Goal: Transaction & Acquisition: Download file/media

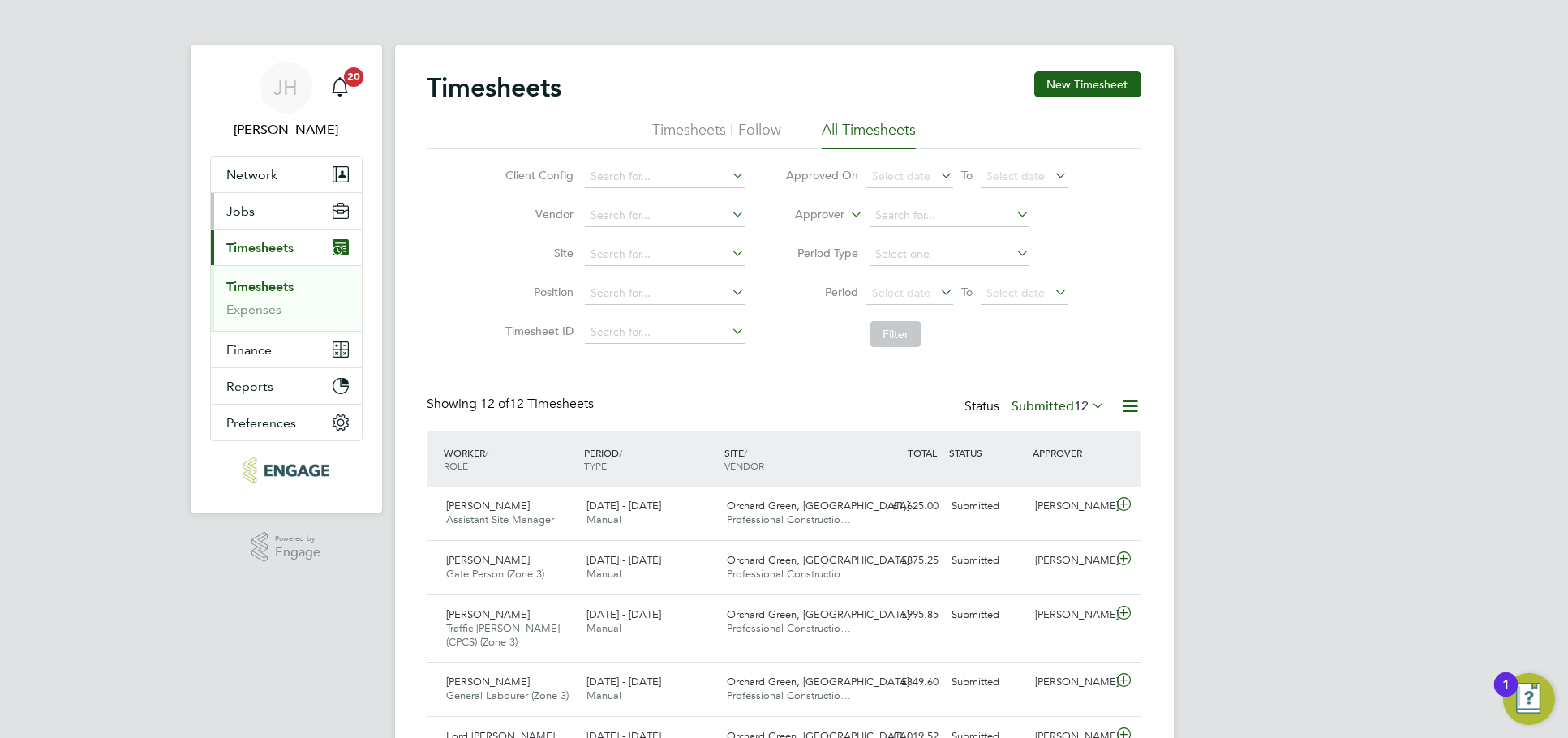
click at [263, 198] on button "Jobs" at bounding box center [287, 211] width 151 height 35
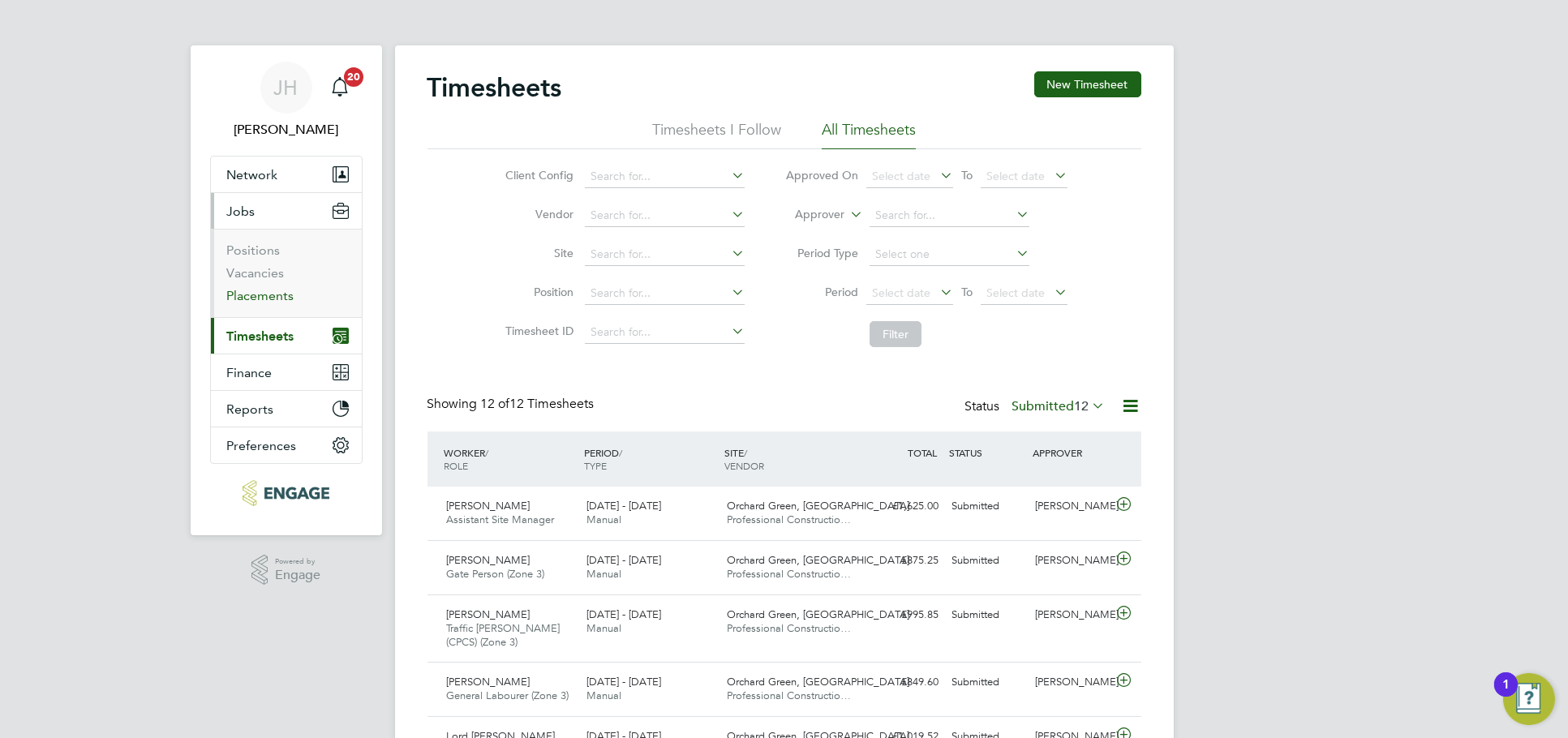
click at [253, 295] on link "Placements" at bounding box center [260, 296] width 68 height 16
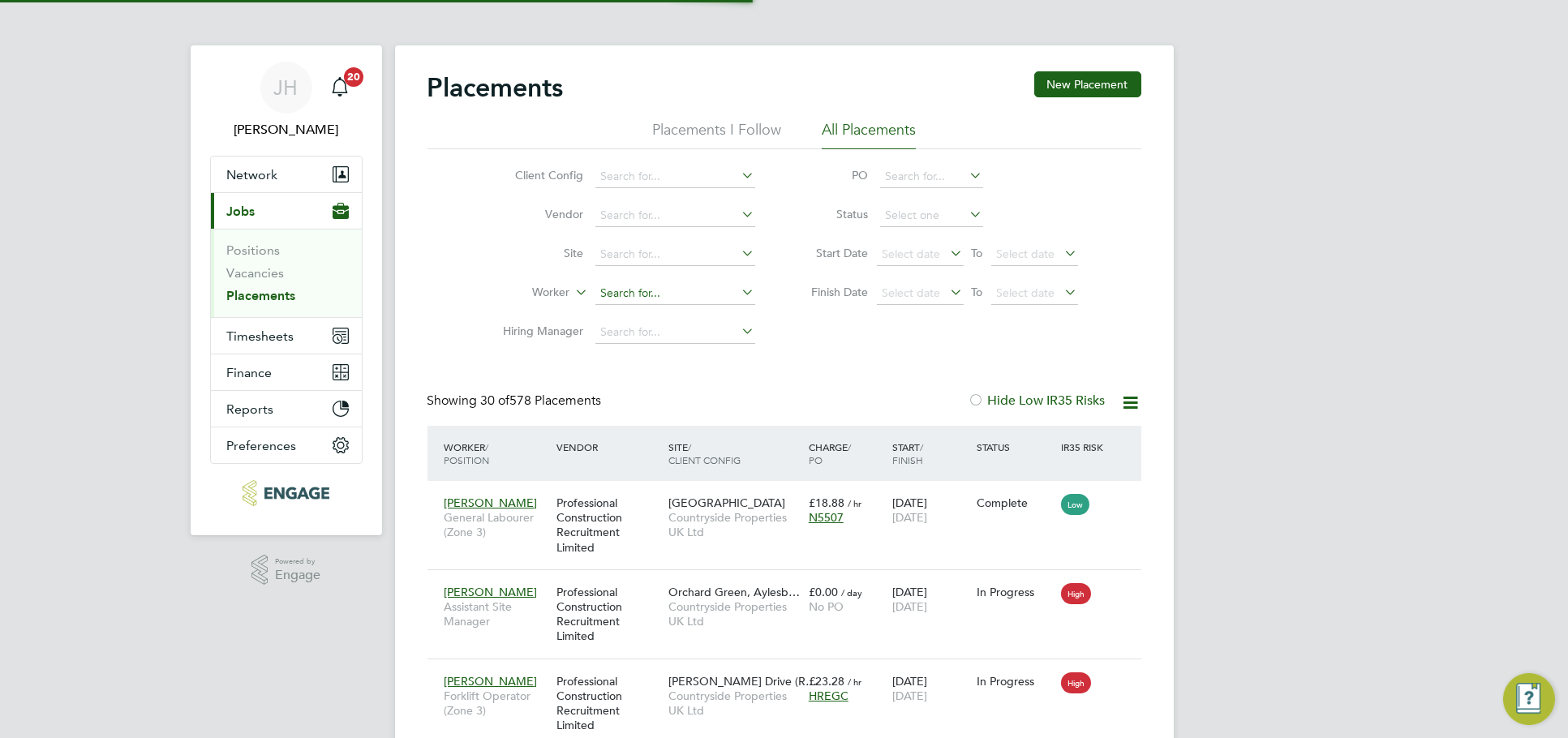
click at [649, 290] on input at bounding box center [675, 293] width 160 height 23
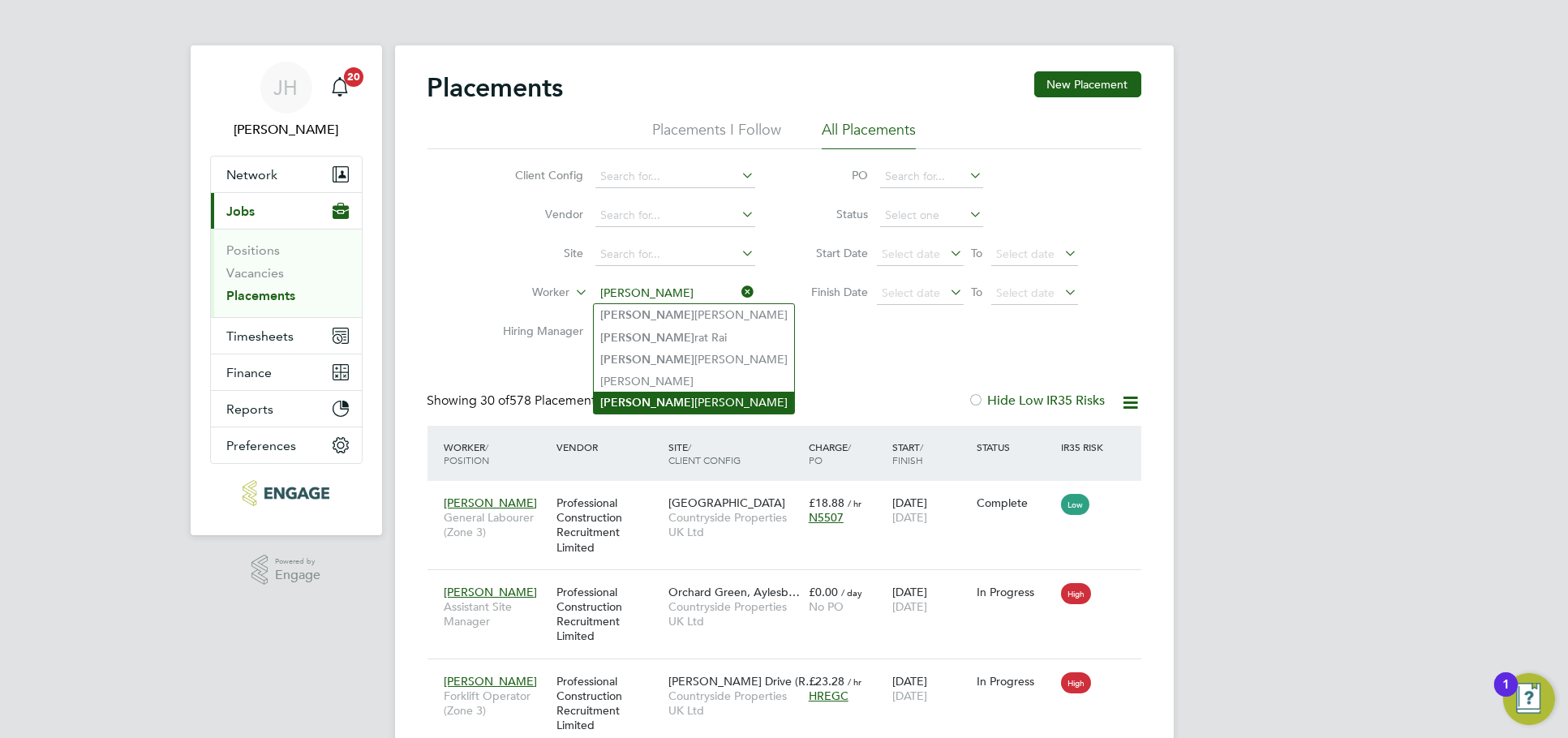
click at [654, 395] on li "Sam Drew" at bounding box center [694, 403] width 200 height 22
type input "Sam Drew"
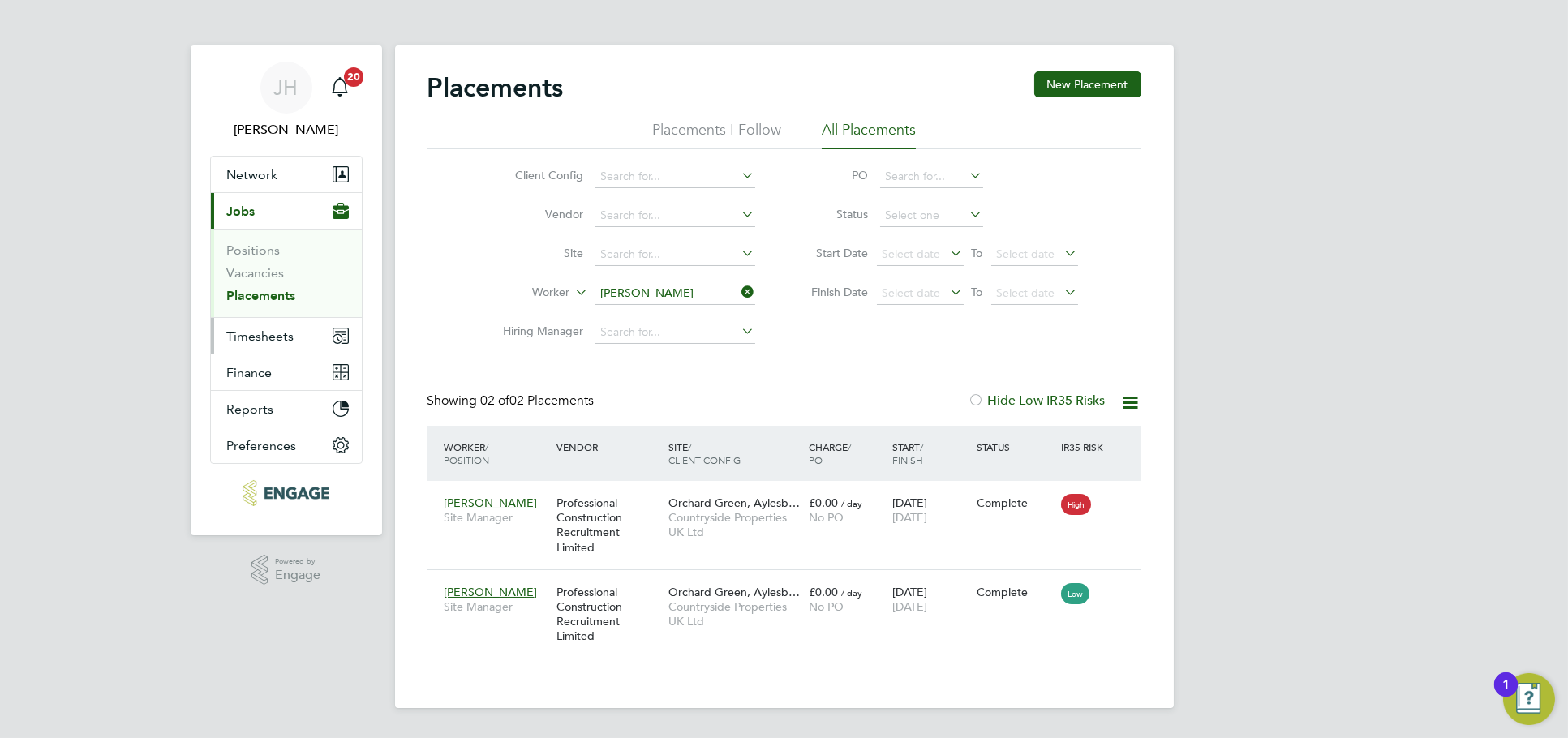
click at [273, 328] on span "Timesheets" at bounding box center [260, 336] width 68 height 16
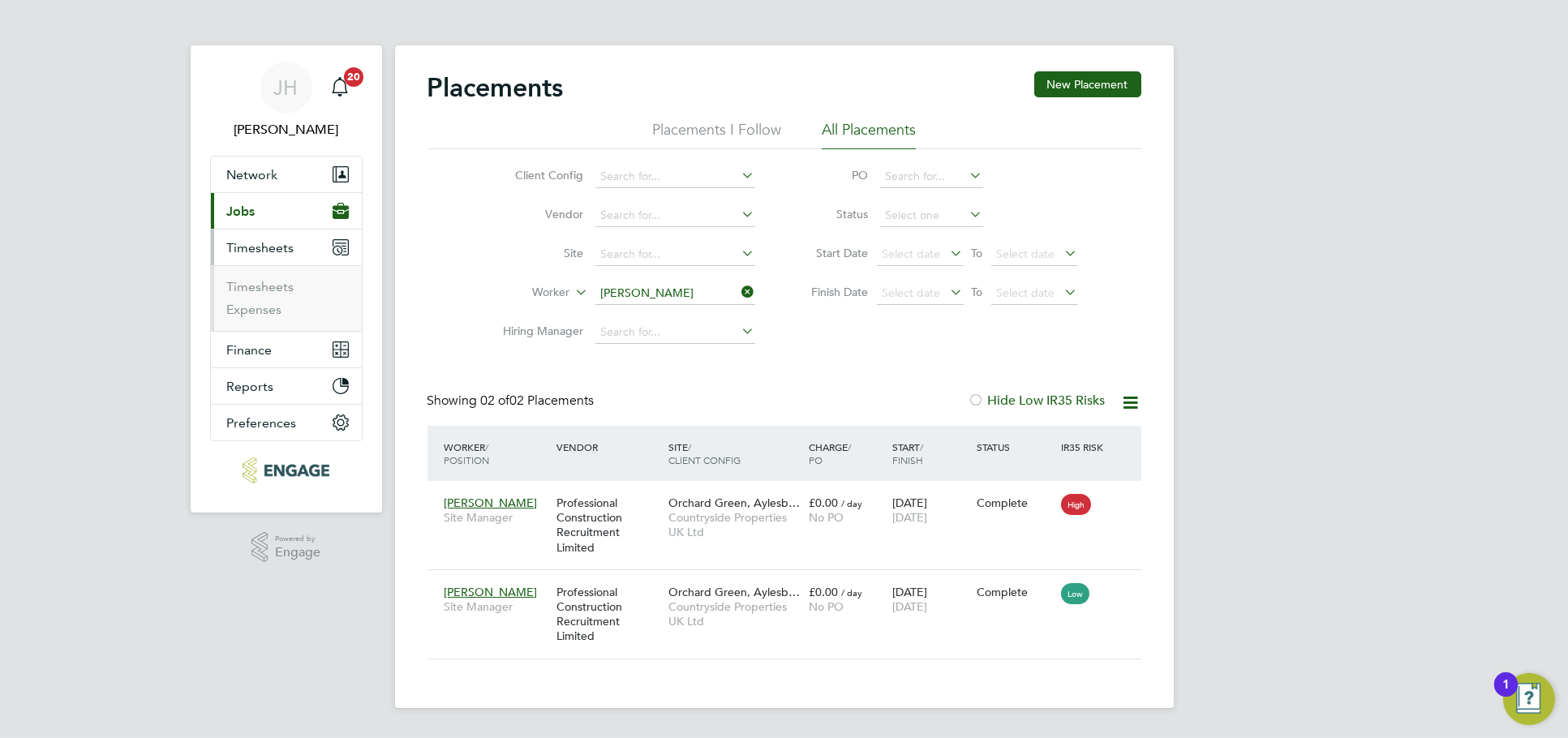
click at [274, 297] on li "Timesheets" at bounding box center [288, 290] width 122 height 23
click at [274, 295] on li "Timesheets" at bounding box center [288, 290] width 122 height 23
click at [274, 291] on link "Timesheets" at bounding box center [260, 287] width 68 height 16
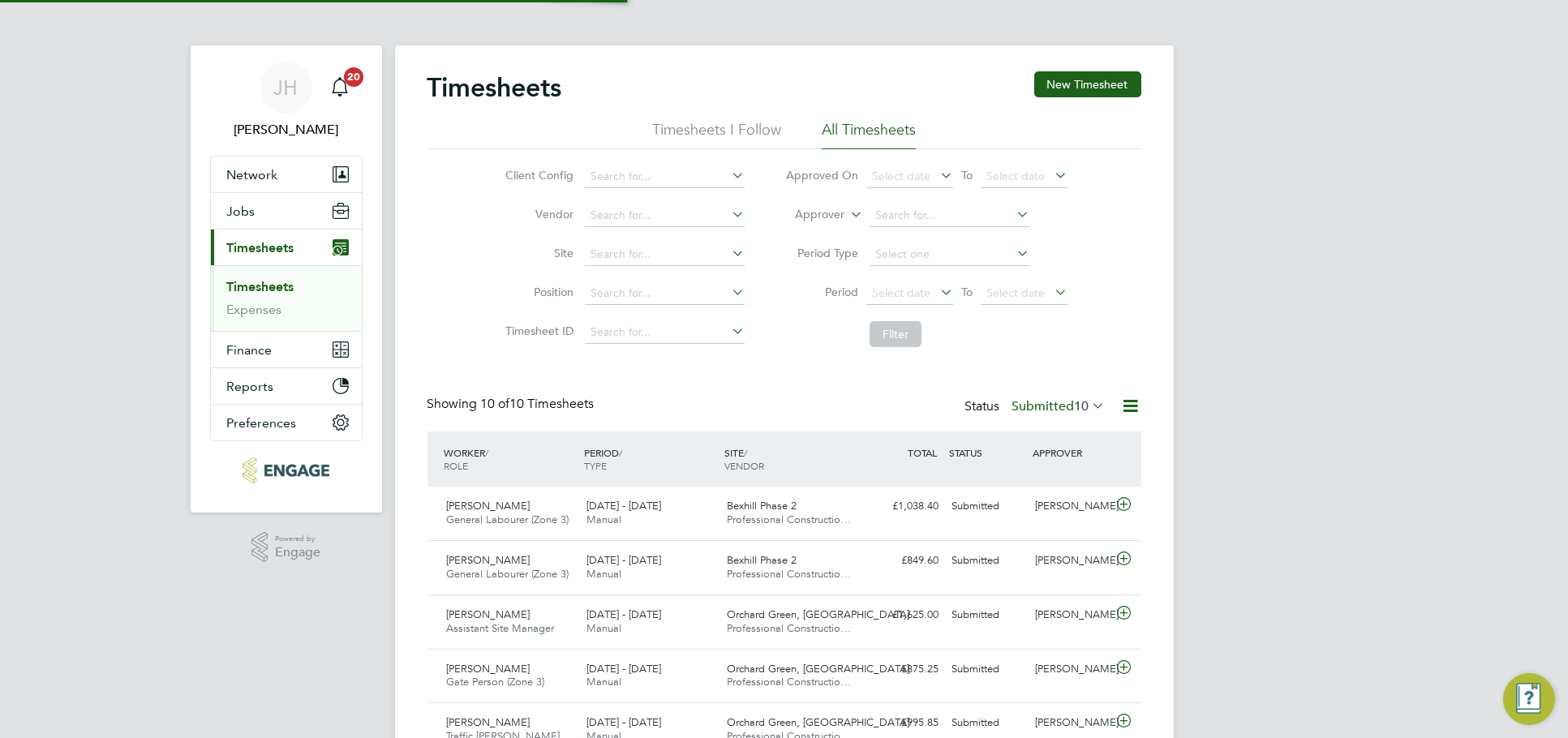
scroll to position [41, 140]
click at [1195, 340] on div "JH Jess Hogan Notifications 20 Applications: Network Team Members Businesses Si…" at bounding box center [784, 550] width 1568 height 1101
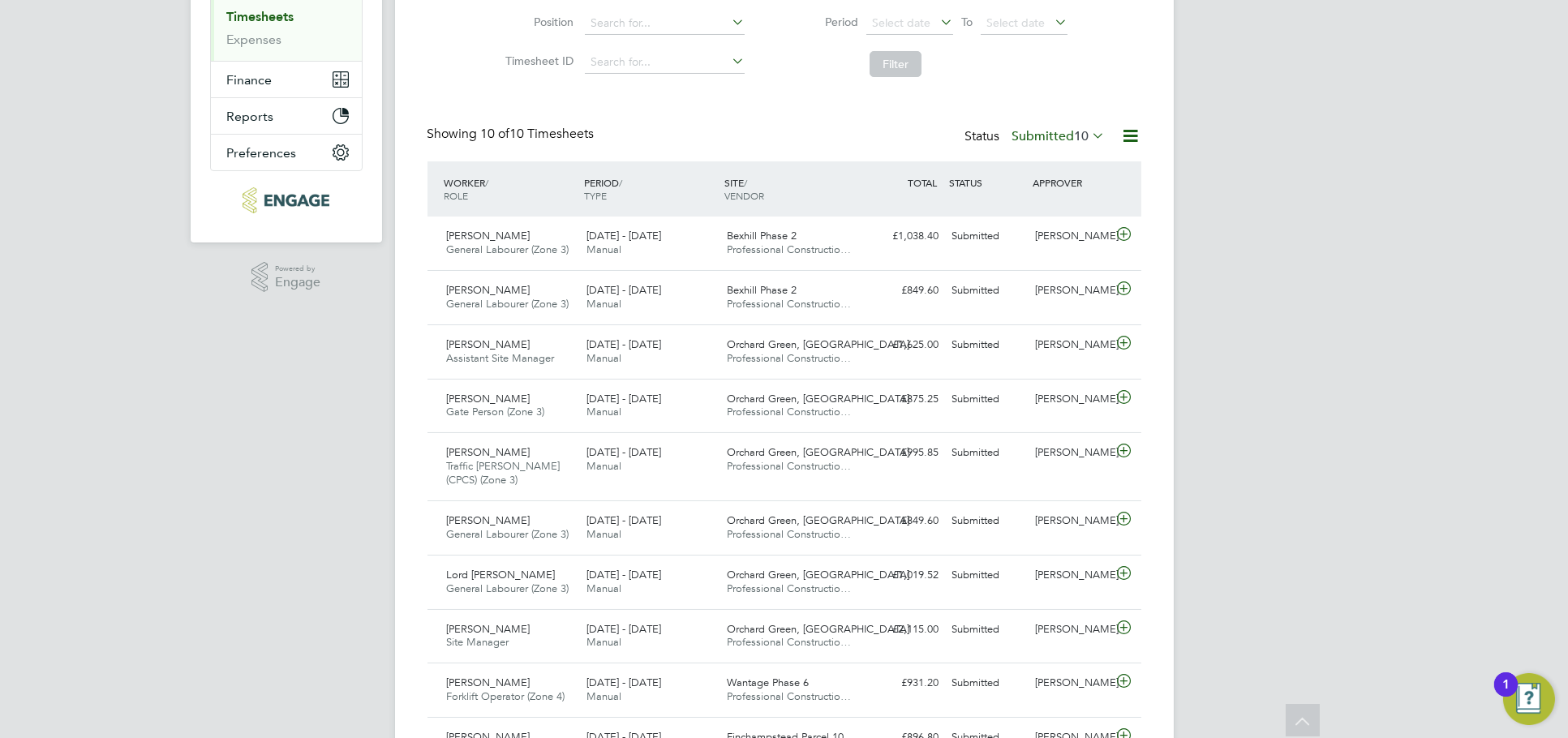
click at [1065, 141] on label "Submitted 10" at bounding box center [1058, 136] width 93 height 17
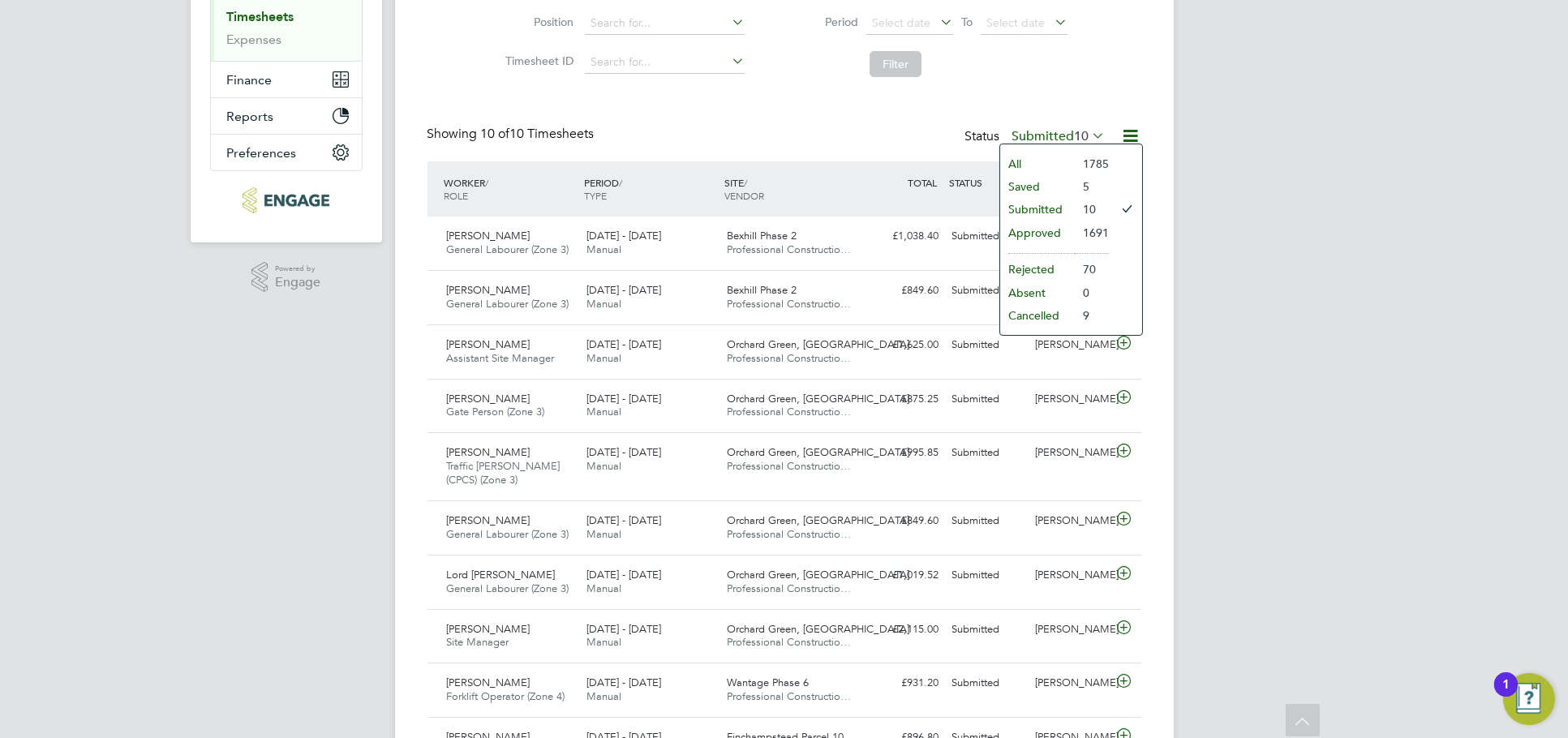
click at [1044, 232] on li "Approved" at bounding box center [1037, 232] width 75 height 23
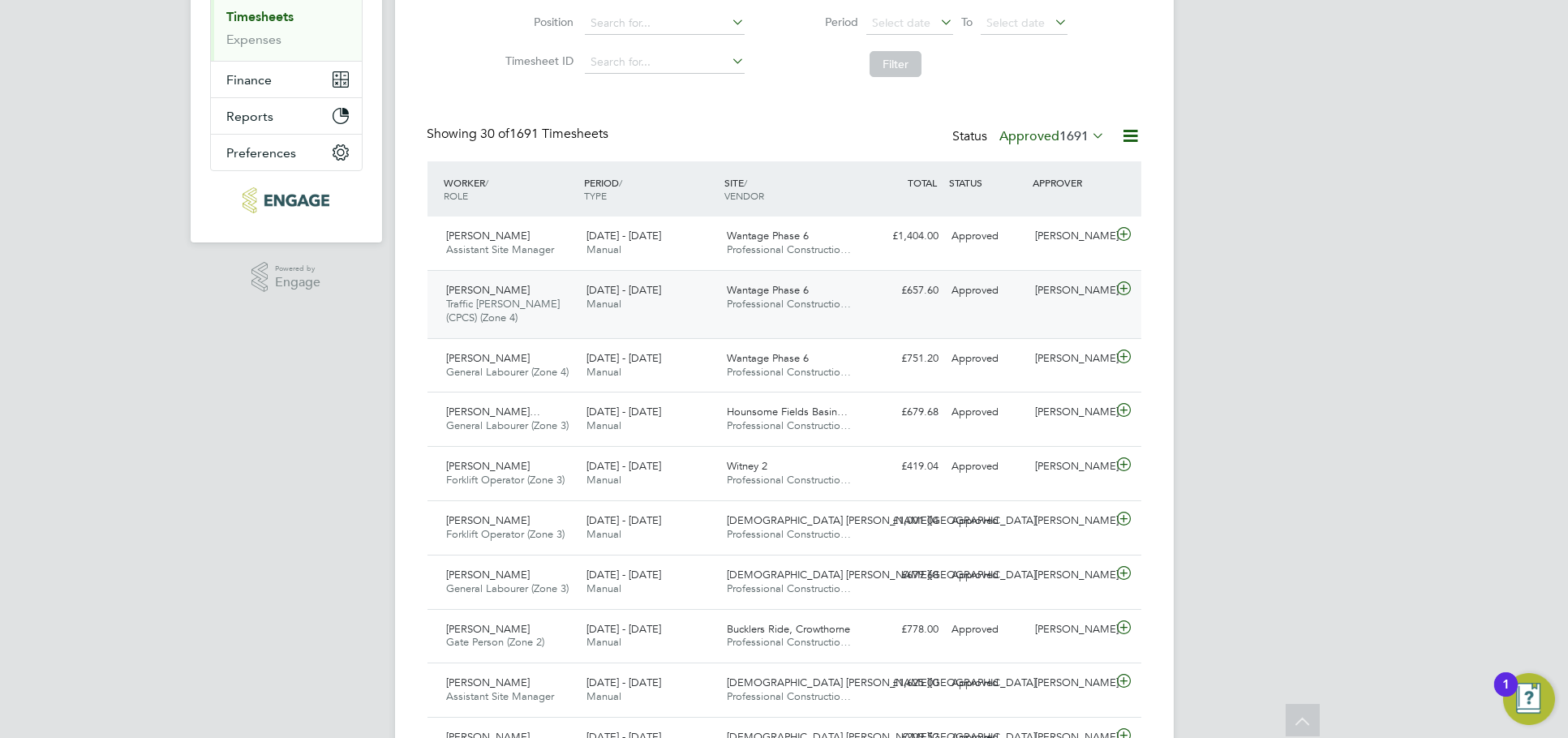
click at [1031, 301] on div "Liam Jones" at bounding box center [1071, 290] width 84 height 27
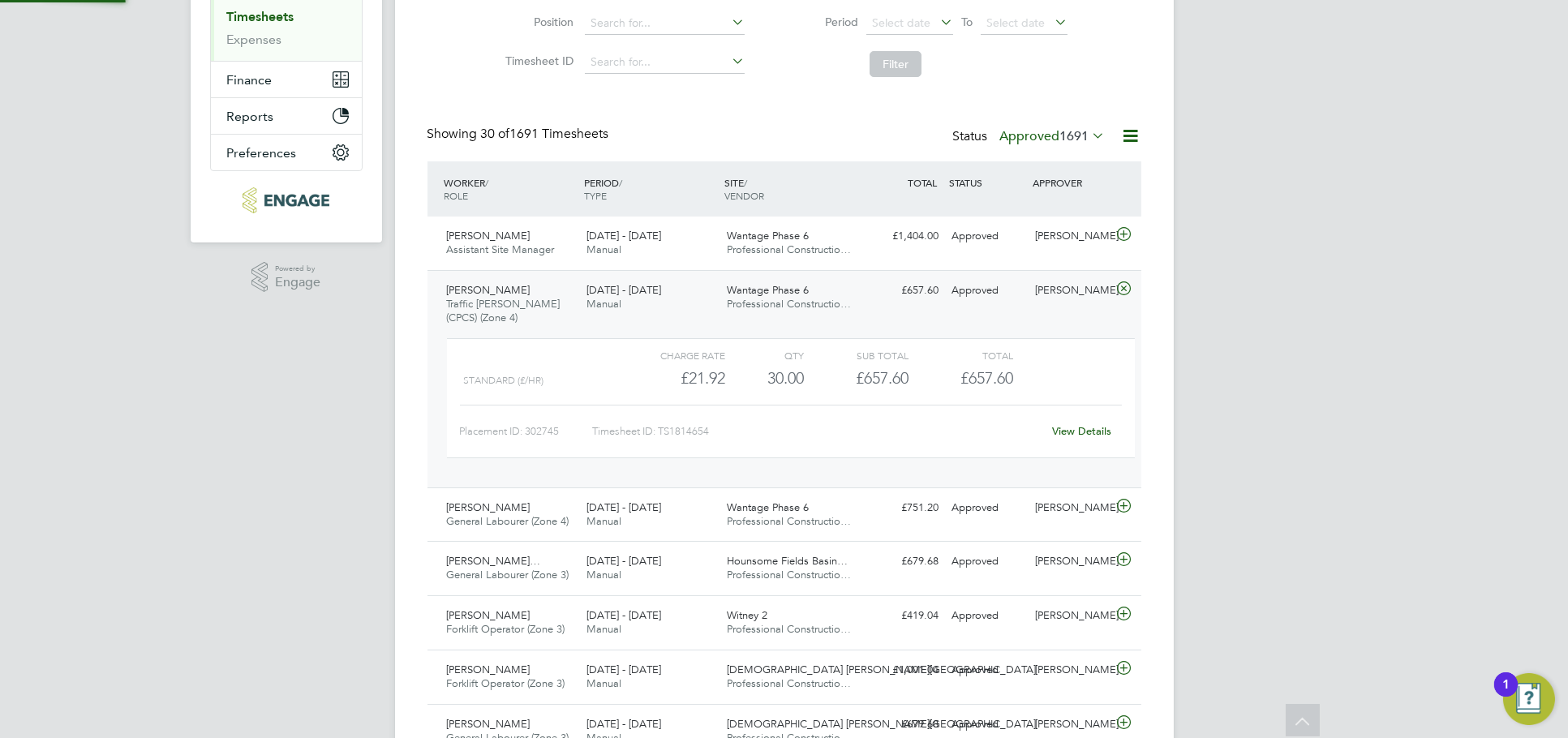
click at [1076, 434] on link "View Details" at bounding box center [1082, 431] width 59 height 14
click at [1058, 252] on div "Sandra Ives Assistant Site Manager 25 - 31 Aug 2025 25 - 31 Aug 2025 Manual Wan…" at bounding box center [784, 243] width 714 height 53
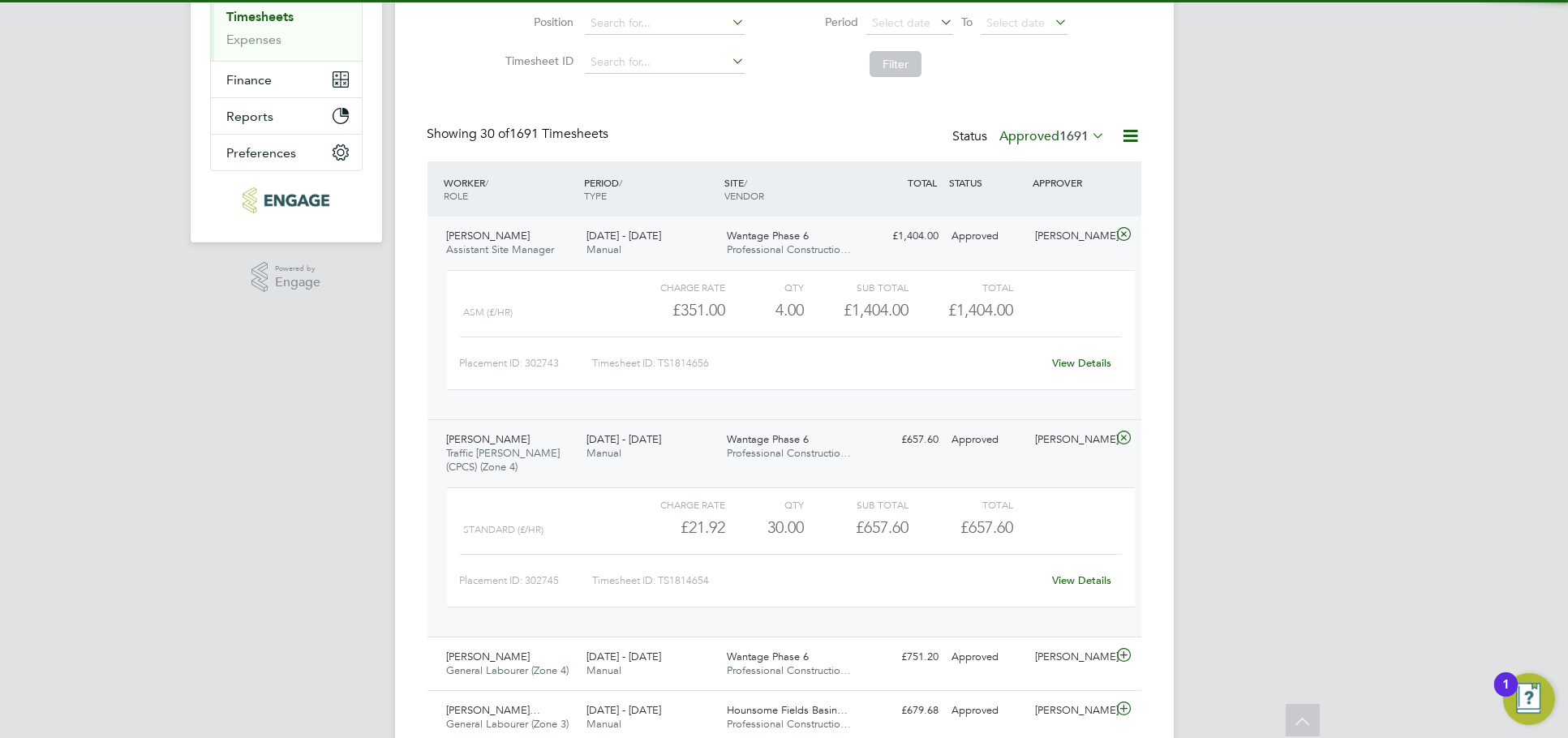
click at [1077, 363] on link "View Details" at bounding box center [1082, 363] width 59 height 14
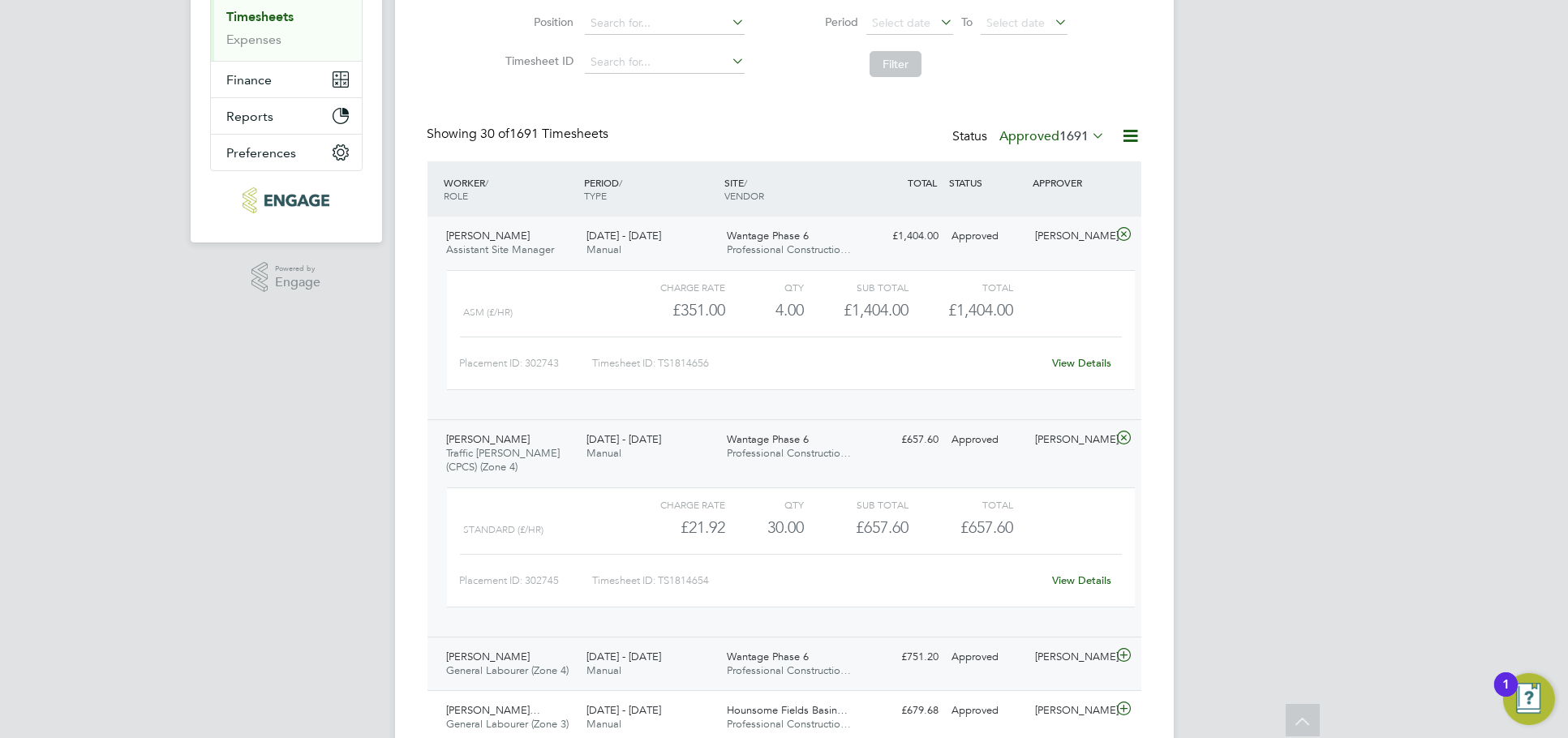
click at [1066, 660] on div "Liam Jones" at bounding box center [1071, 657] width 84 height 27
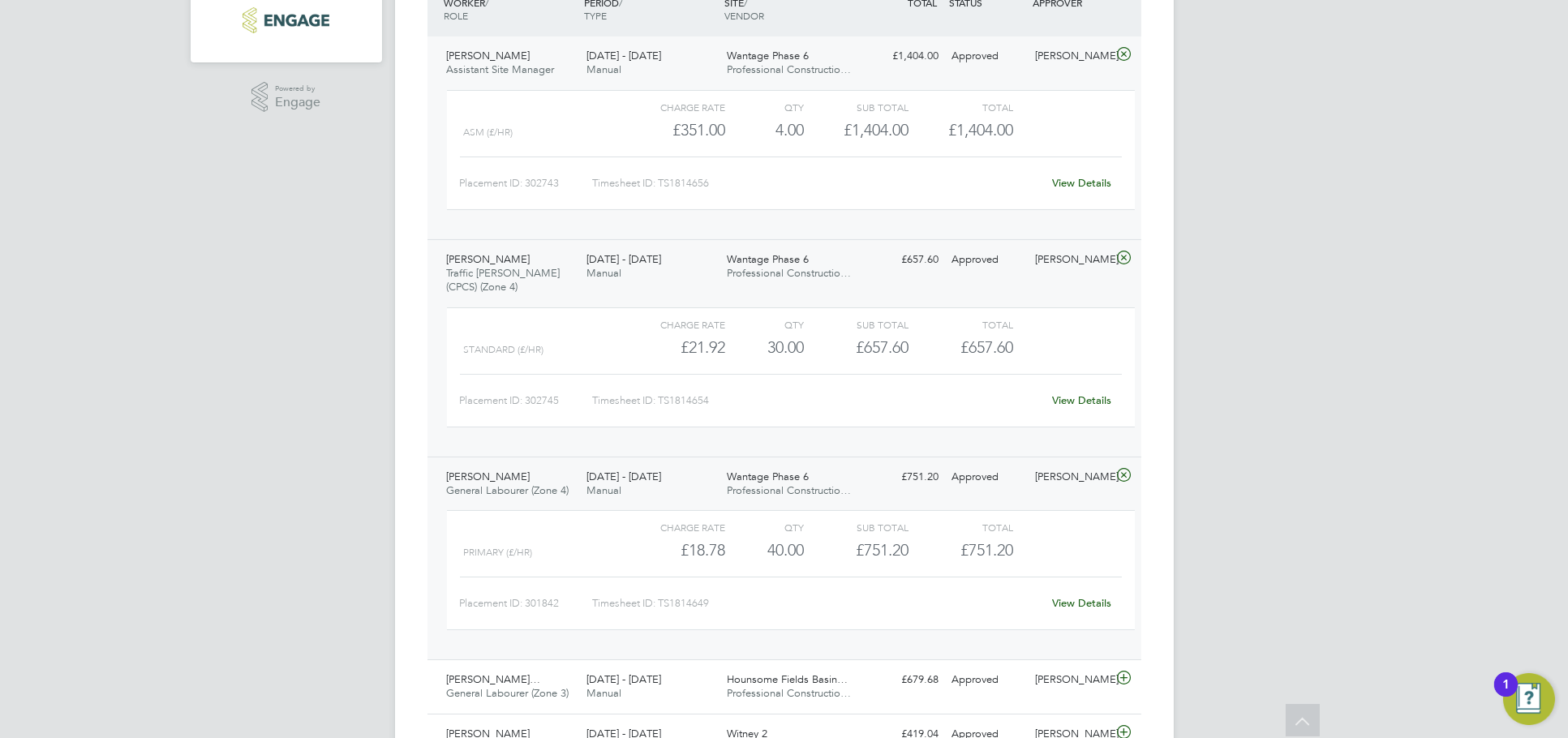
click at [1080, 602] on link "View Details" at bounding box center [1082, 603] width 59 height 14
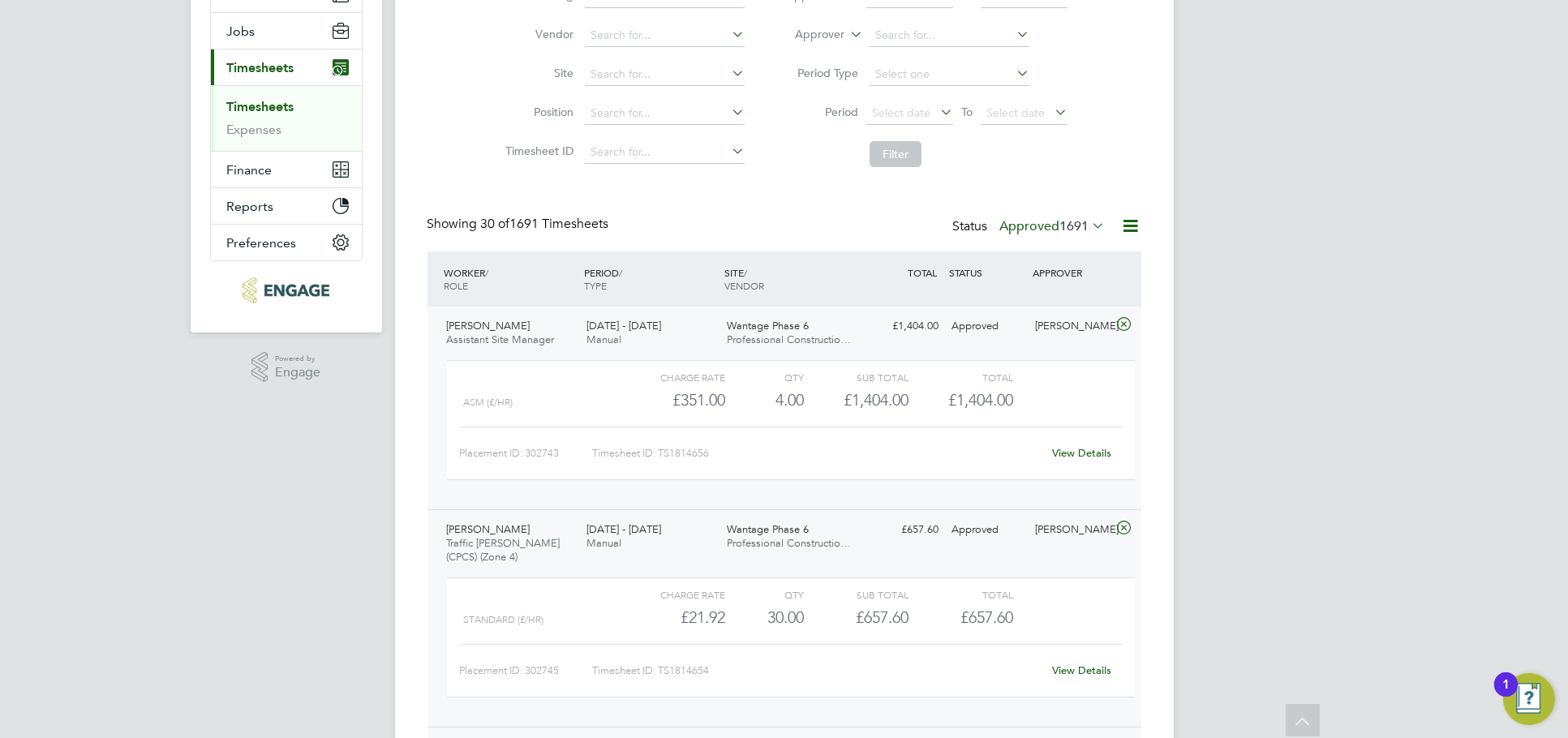
click at [1070, 218] on span "1691" at bounding box center [1075, 226] width 29 height 17
click at [1052, 307] on li "Submitted" at bounding box center [1031, 299] width 75 height 23
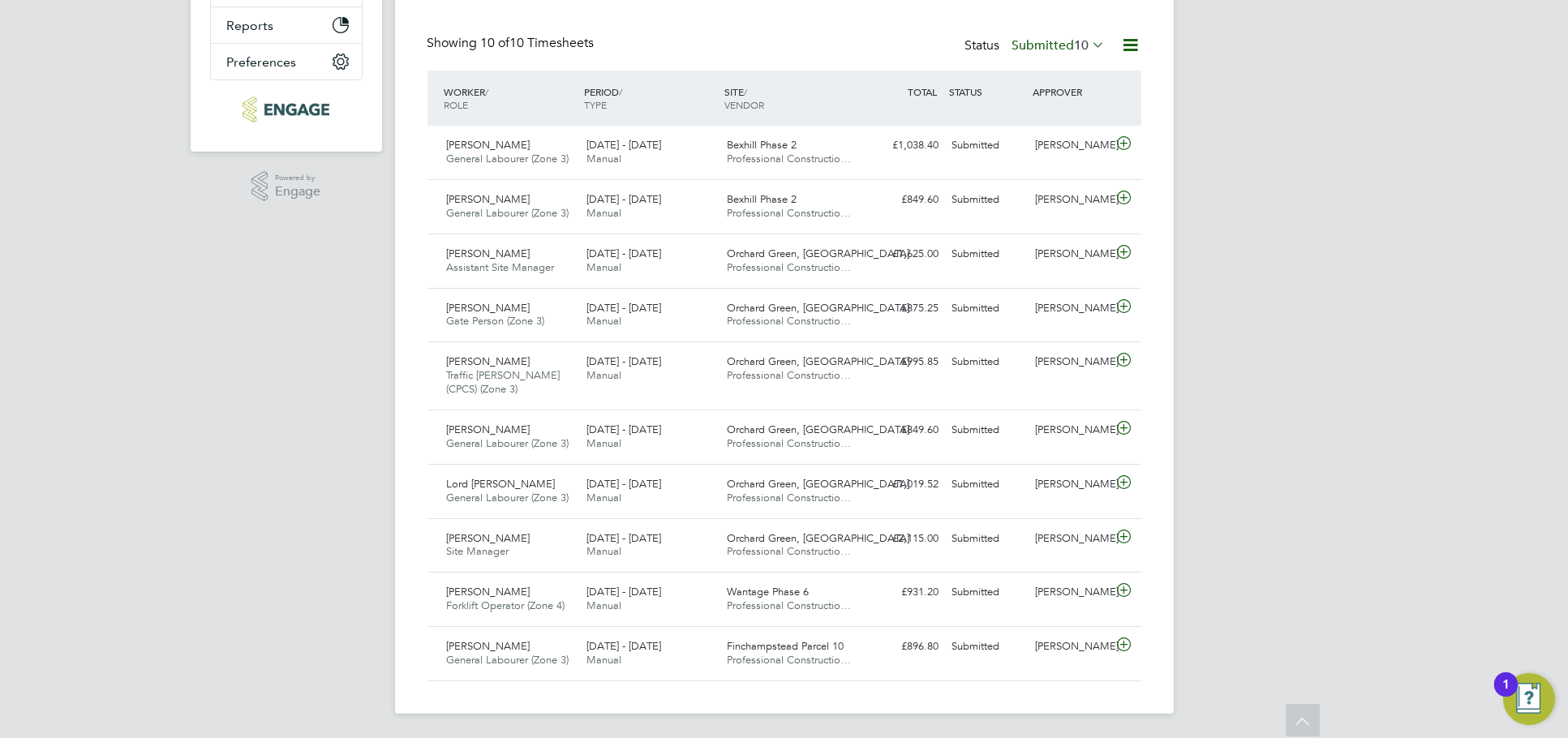
click at [1191, 447] on div "JH Jess Hogan Notifications 20 Applications: Network Team Members Businesses Si…" at bounding box center [784, 190] width 1568 height 1101
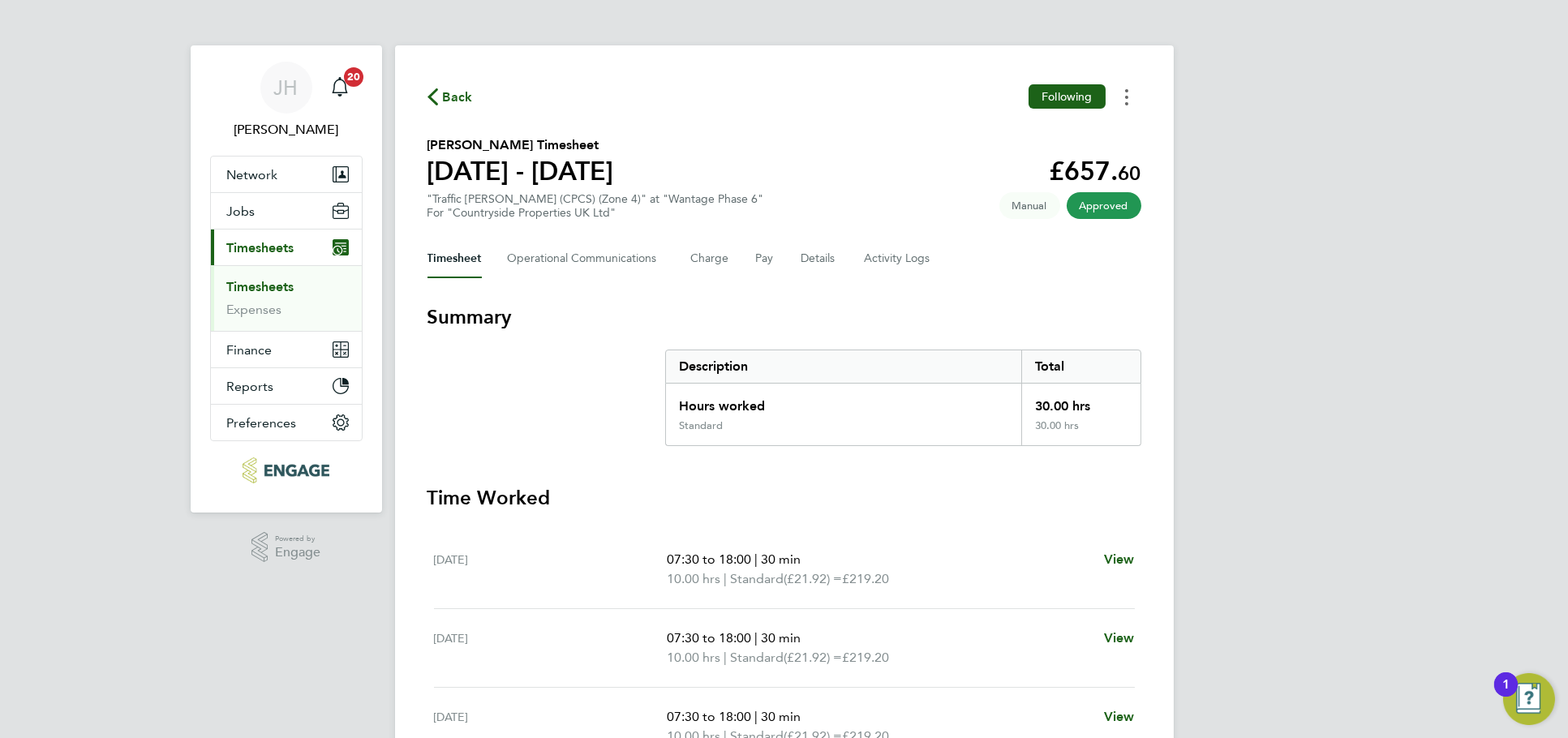
click at [1120, 95] on button "Timesheets Menu" at bounding box center [1127, 97] width 29 height 26
click at [1068, 133] on link "Download timesheet" at bounding box center [1044, 133] width 195 height 32
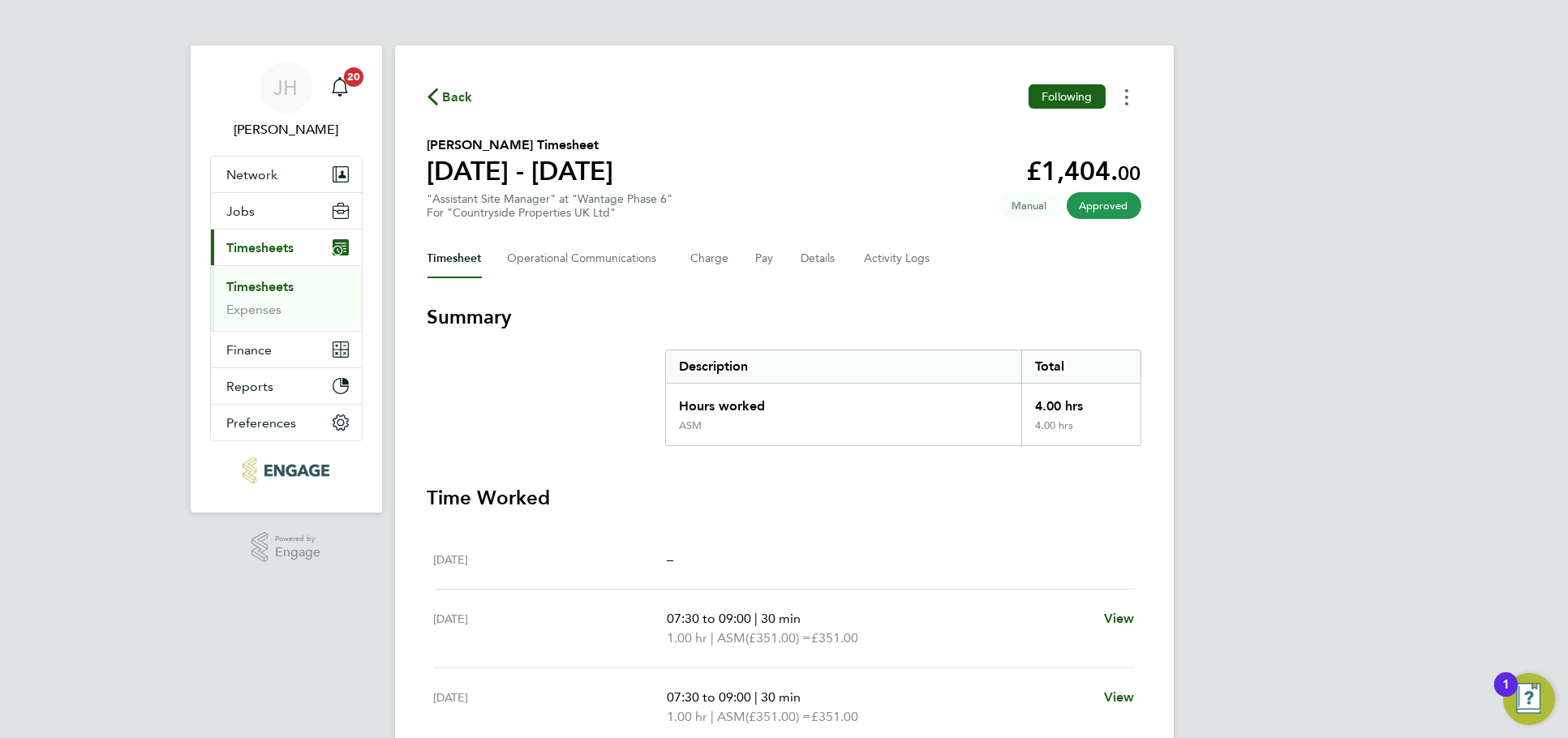
click at [1130, 86] on button "Timesheets Menu" at bounding box center [1127, 97] width 29 height 26
click at [1084, 125] on link "Download timesheet" at bounding box center [1044, 133] width 195 height 32
click at [1114, 99] on button "Timesheets Menu" at bounding box center [1127, 97] width 29 height 26
click at [1085, 121] on link "Download timesheet" at bounding box center [1044, 133] width 195 height 32
